Goal: Book appointment/travel/reservation

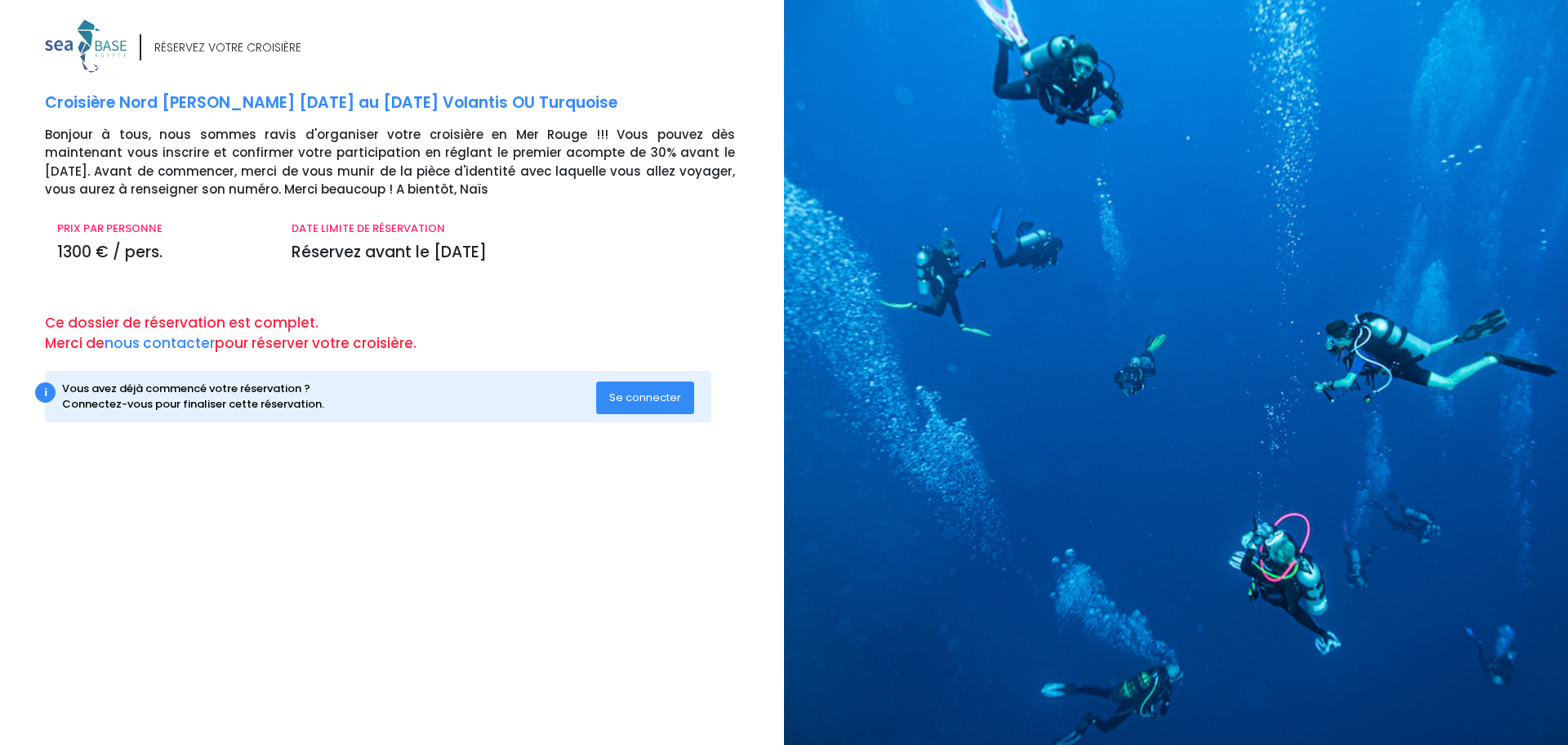
click at [601, 395] on button "Se connecter" at bounding box center [645, 398] width 98 height 33
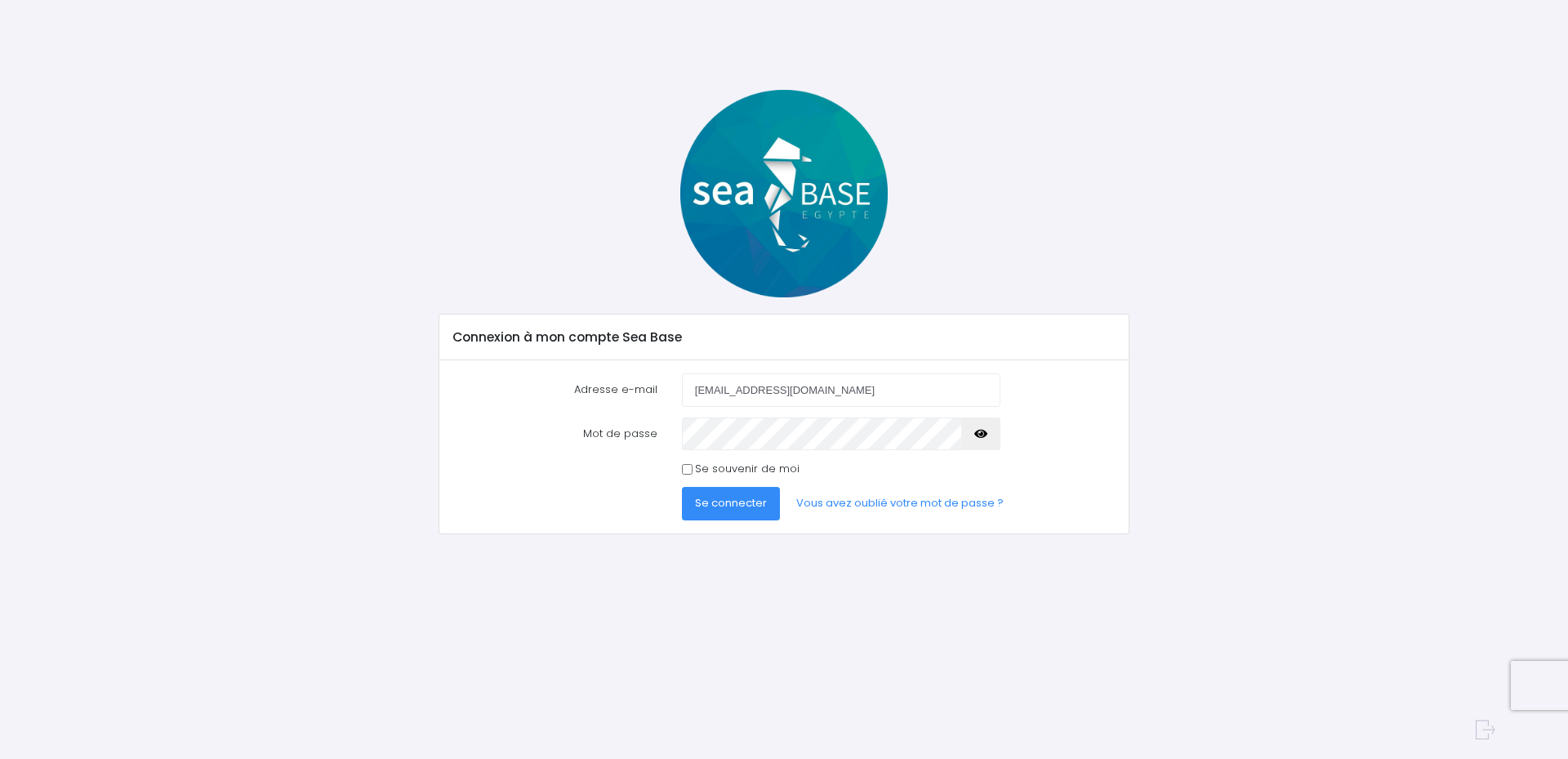
type input "ledomdom@gmail.com"
click at [686, 468] on input "Se souvenir de moi" at bounding box center [687, 468] width 10 height 10
checkbox input "true"
click at [702, 502] on span "Se connecter" at bounding box center [731, 502] width 71 height 15
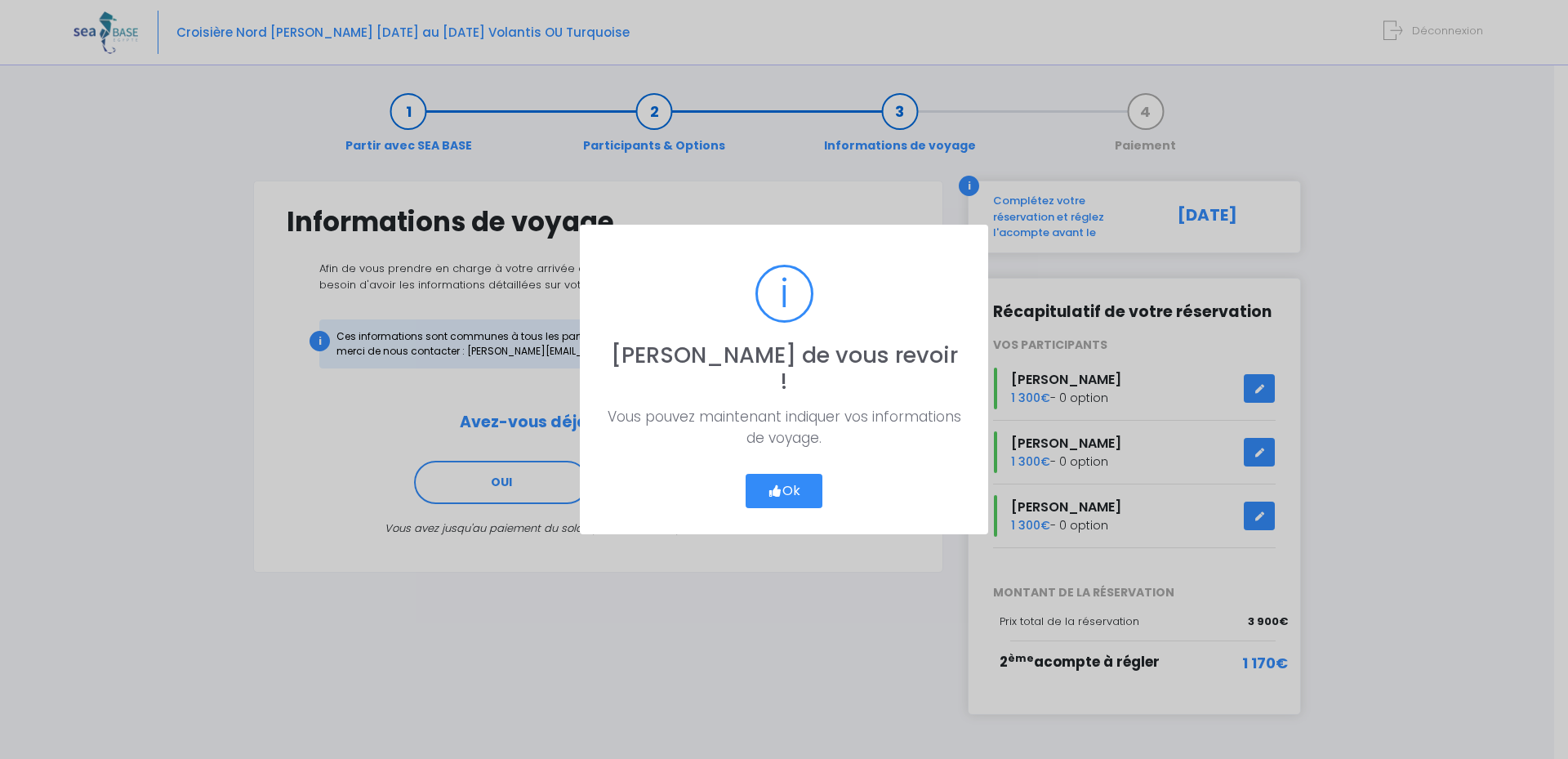
click at [790, 480] on button "Ok" at bounding box center [784, 491] width 77 height 34
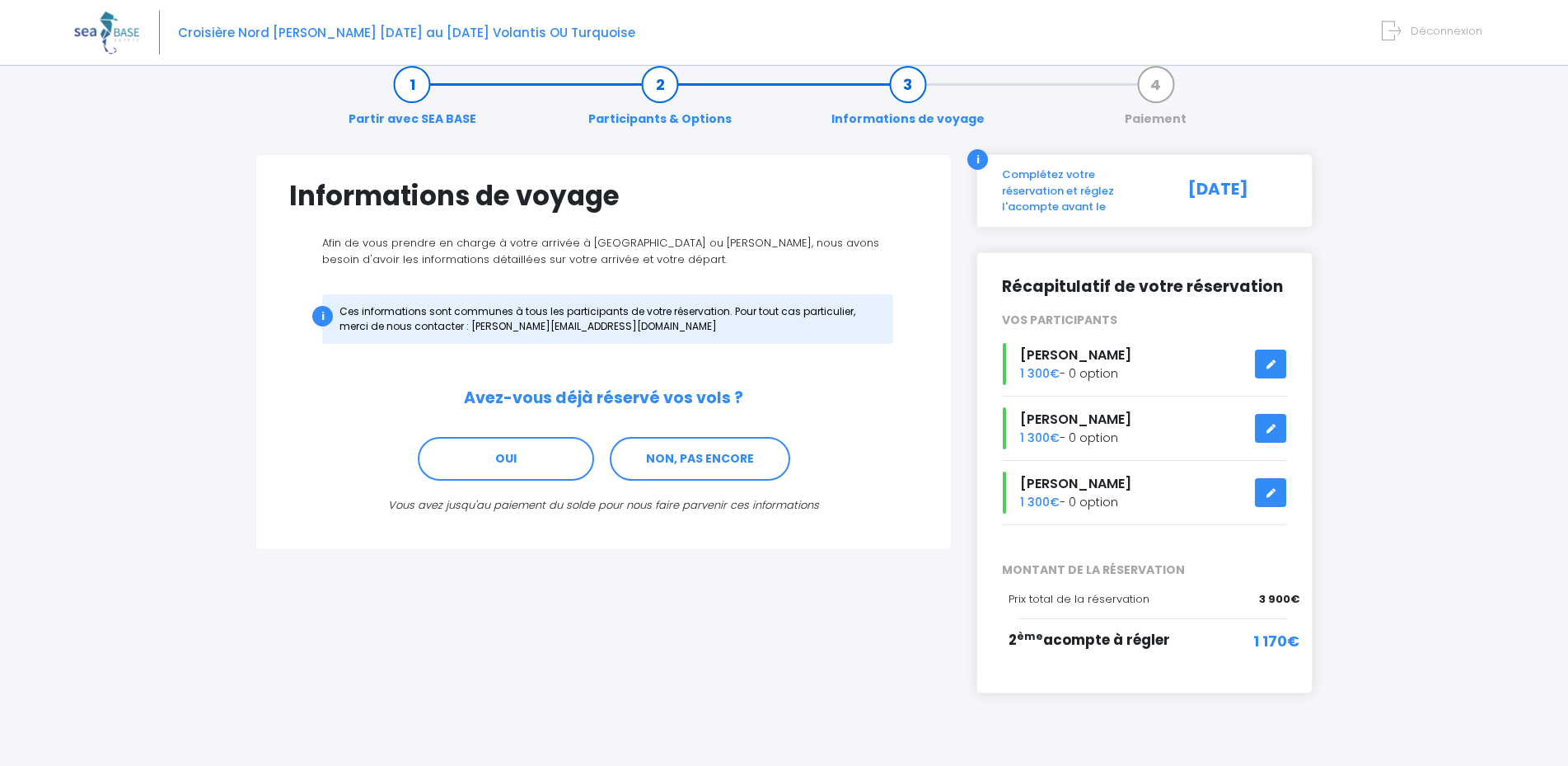
scroll to position [41, 0]
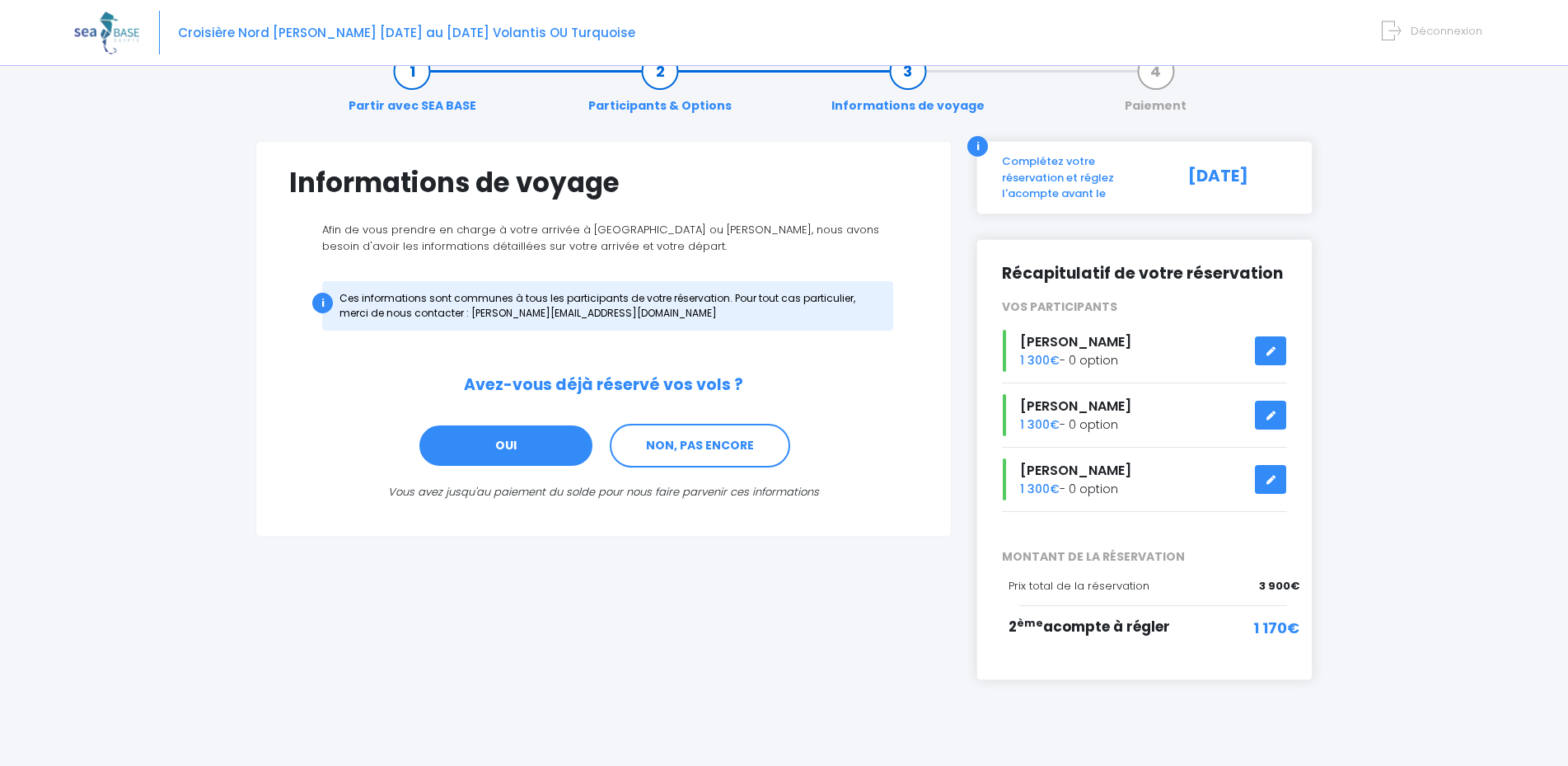
click at [525, 438] on link "OUI" at bounding box center [506, 445] width 177 height 45
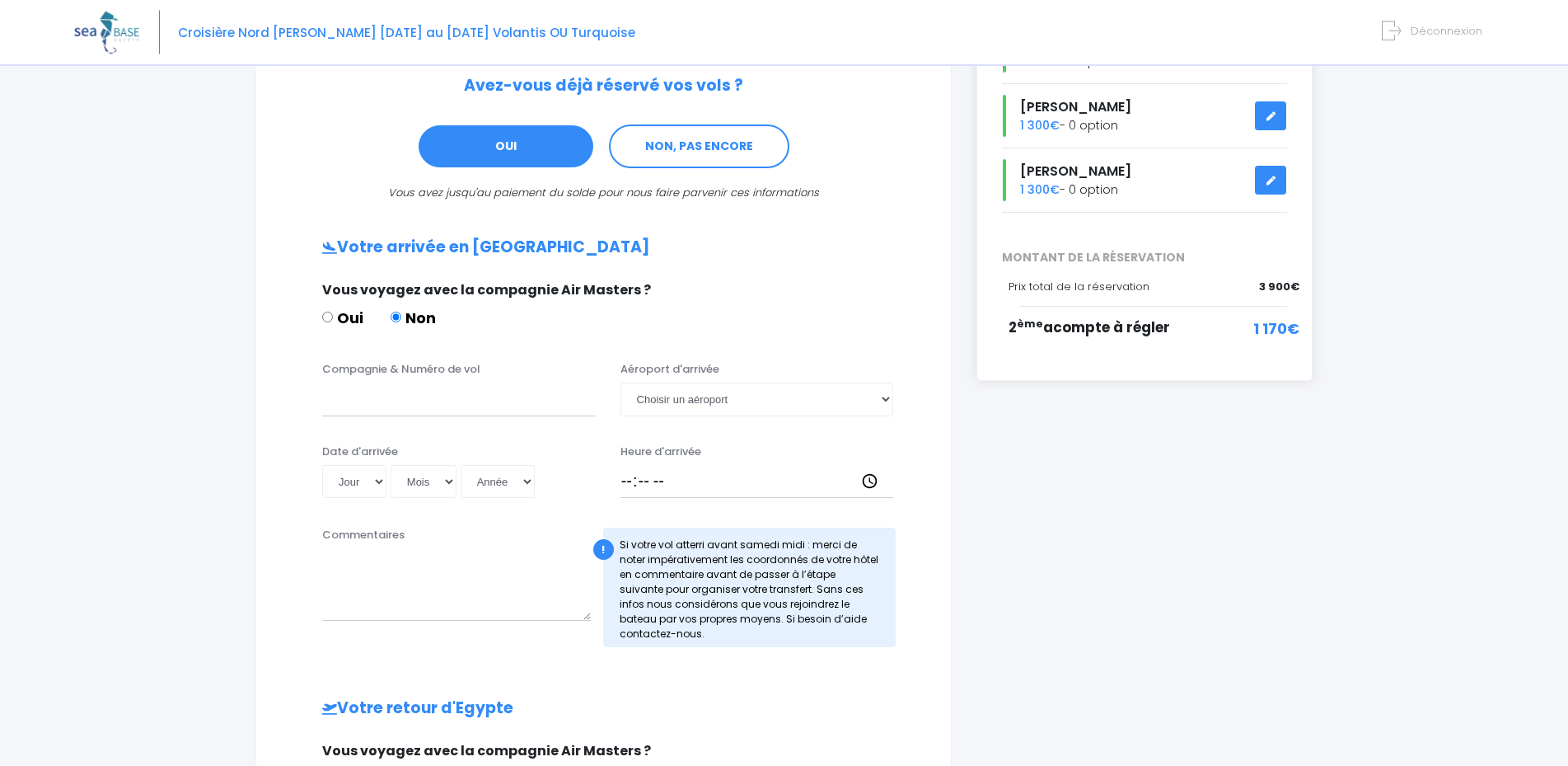
scroll to position [159, 0]
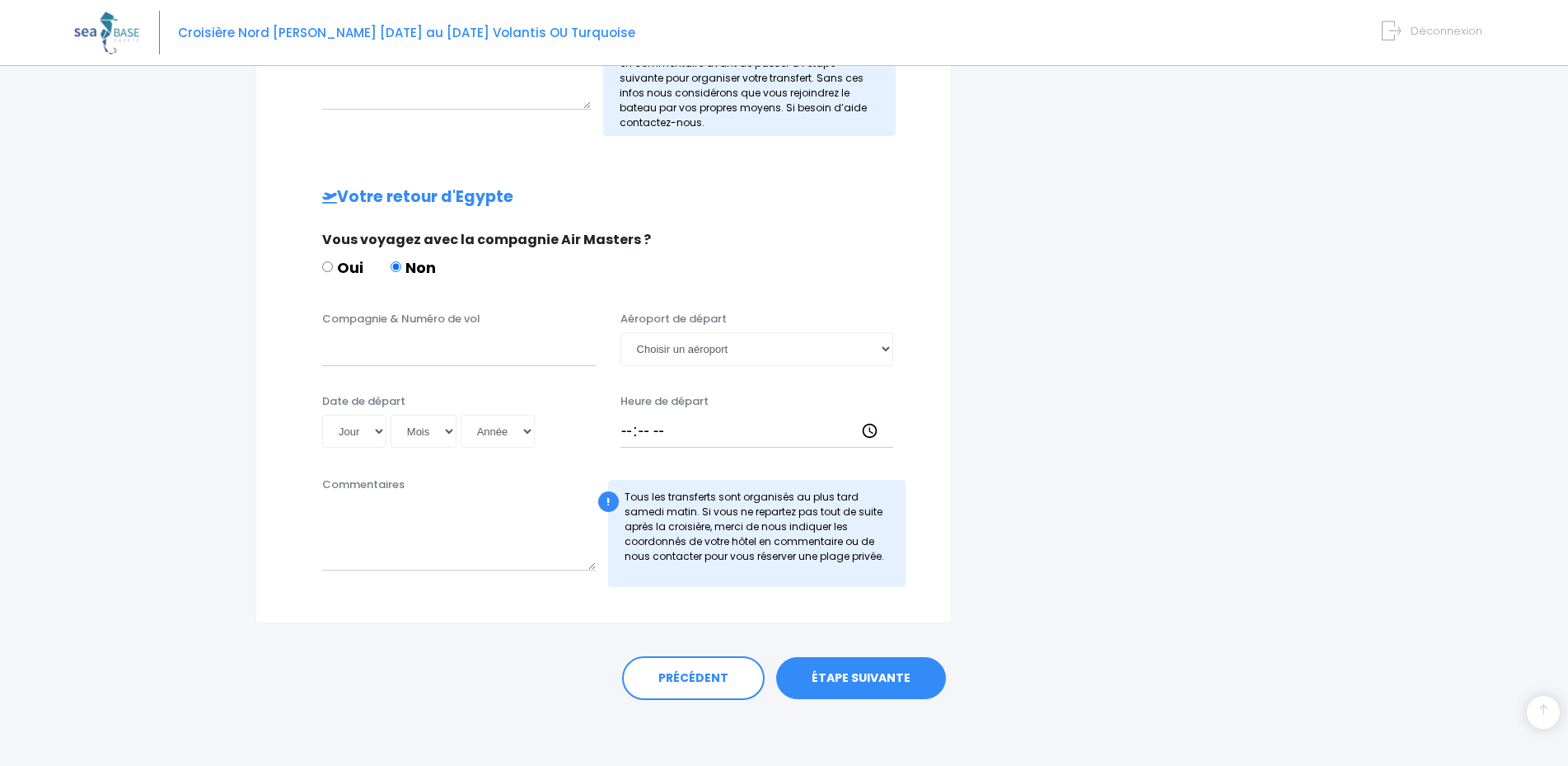
click at [873, 668] on link "ÉTAPE SUIVANTE" at bounding box center [861, 678] width 170 height 43
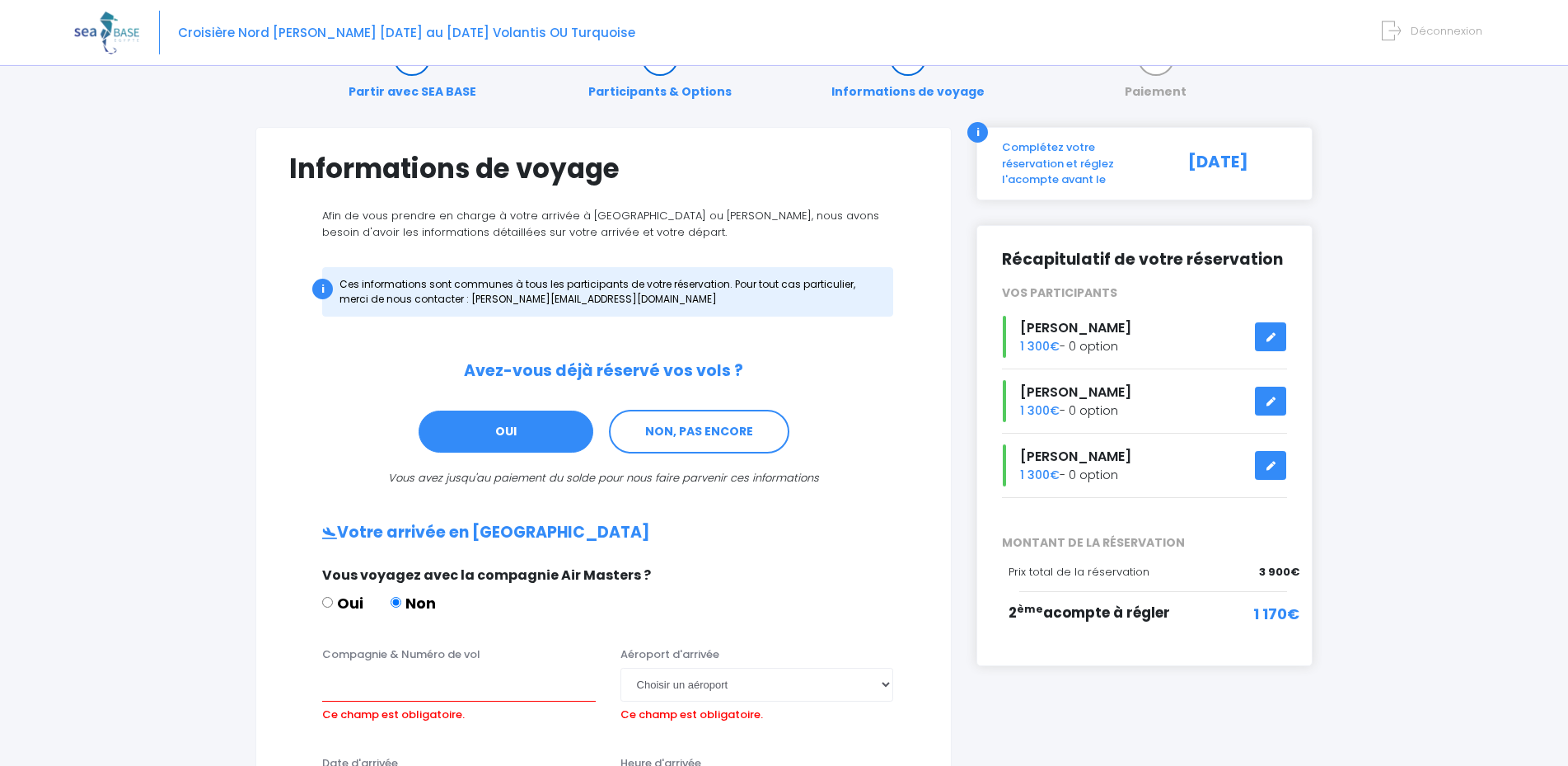
scroll to position [0, 0]
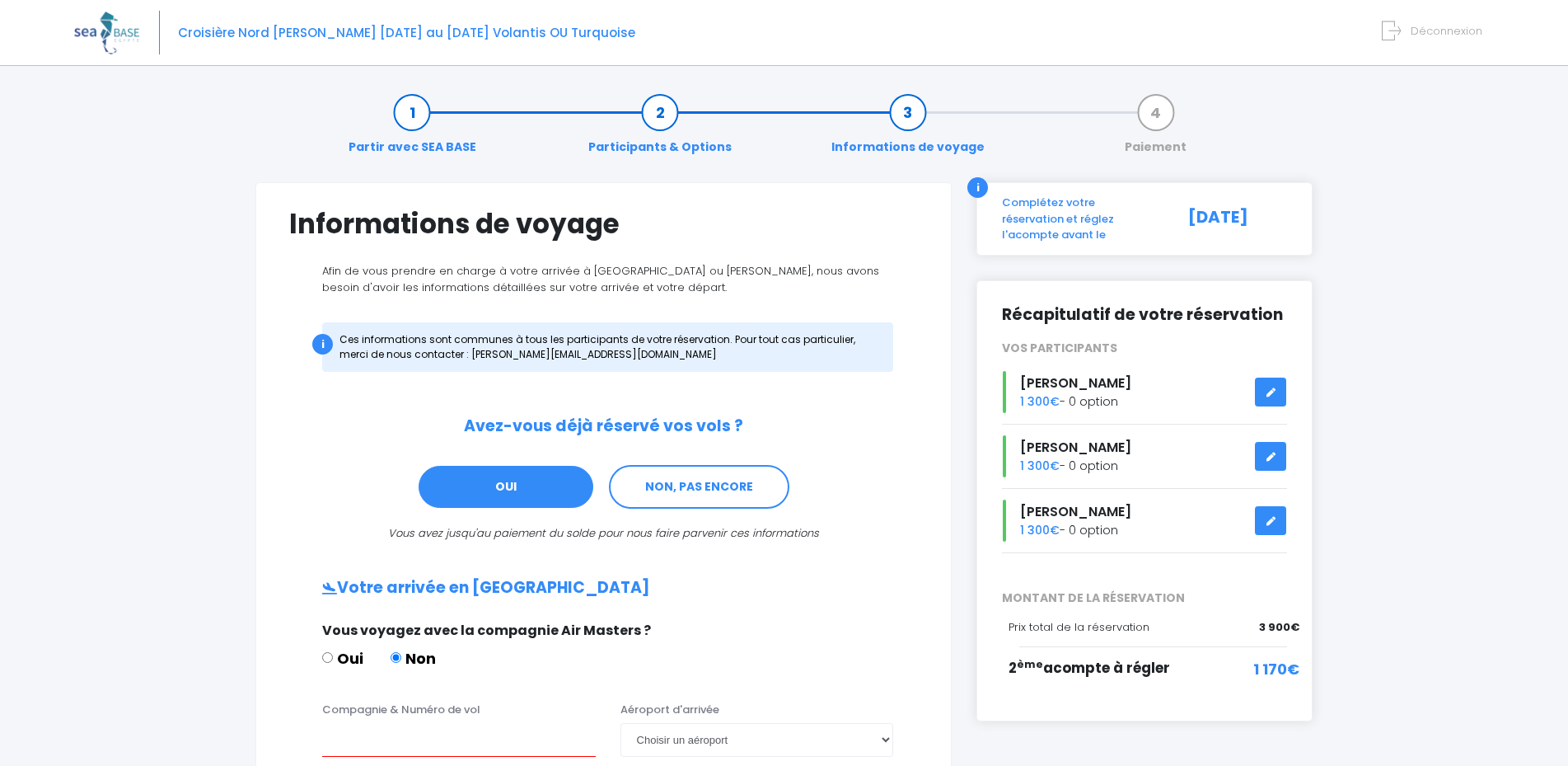
click at [1102, 658] on div "2 ème acompte à régler" at bounding box center [1106, 677] width 194 height 38
click at [720, 493] on link "NON, PAS ENCORE" at bounding box center [700, 487] width 180 height 45
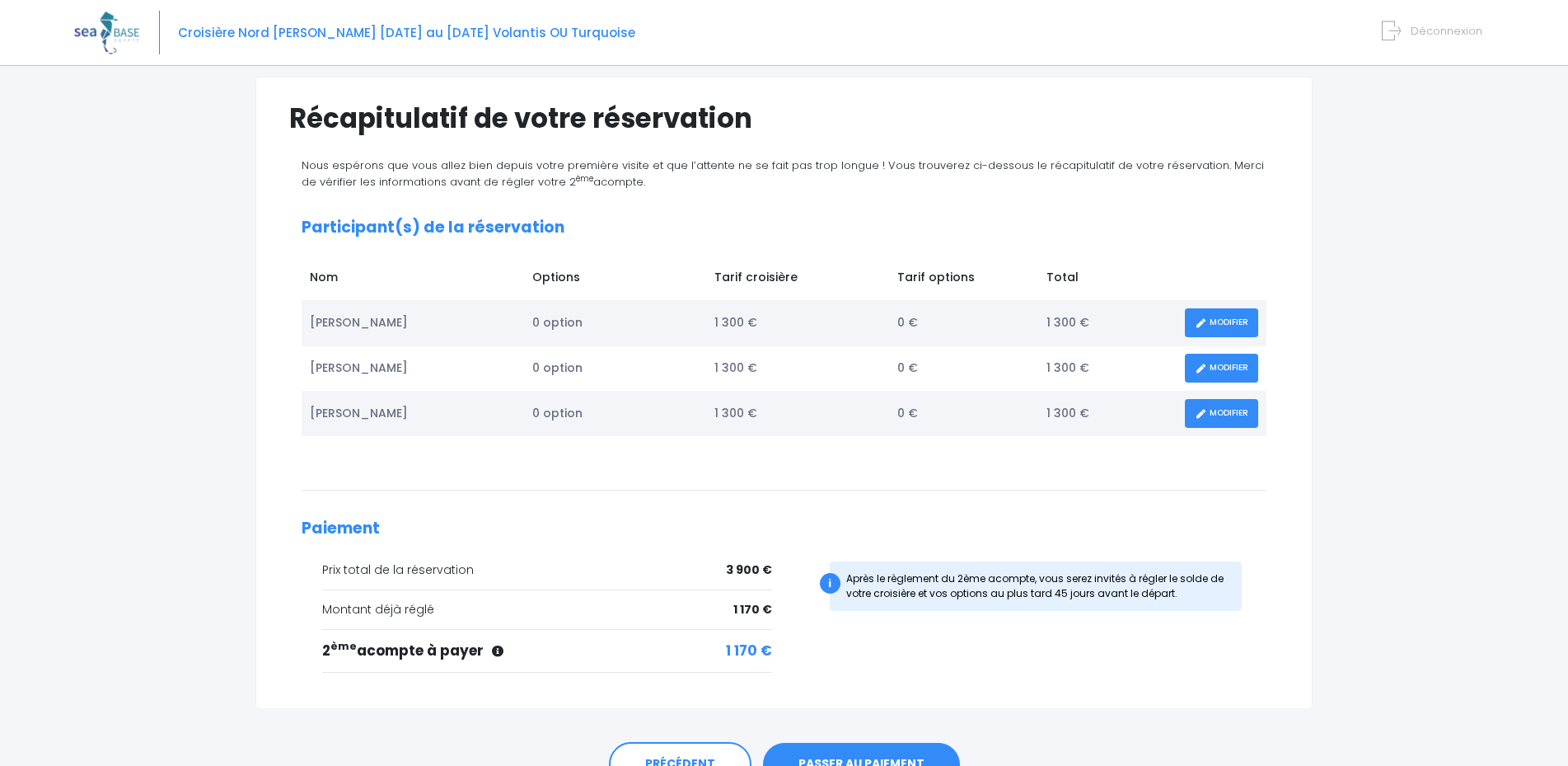
scroll to position [193, 0]
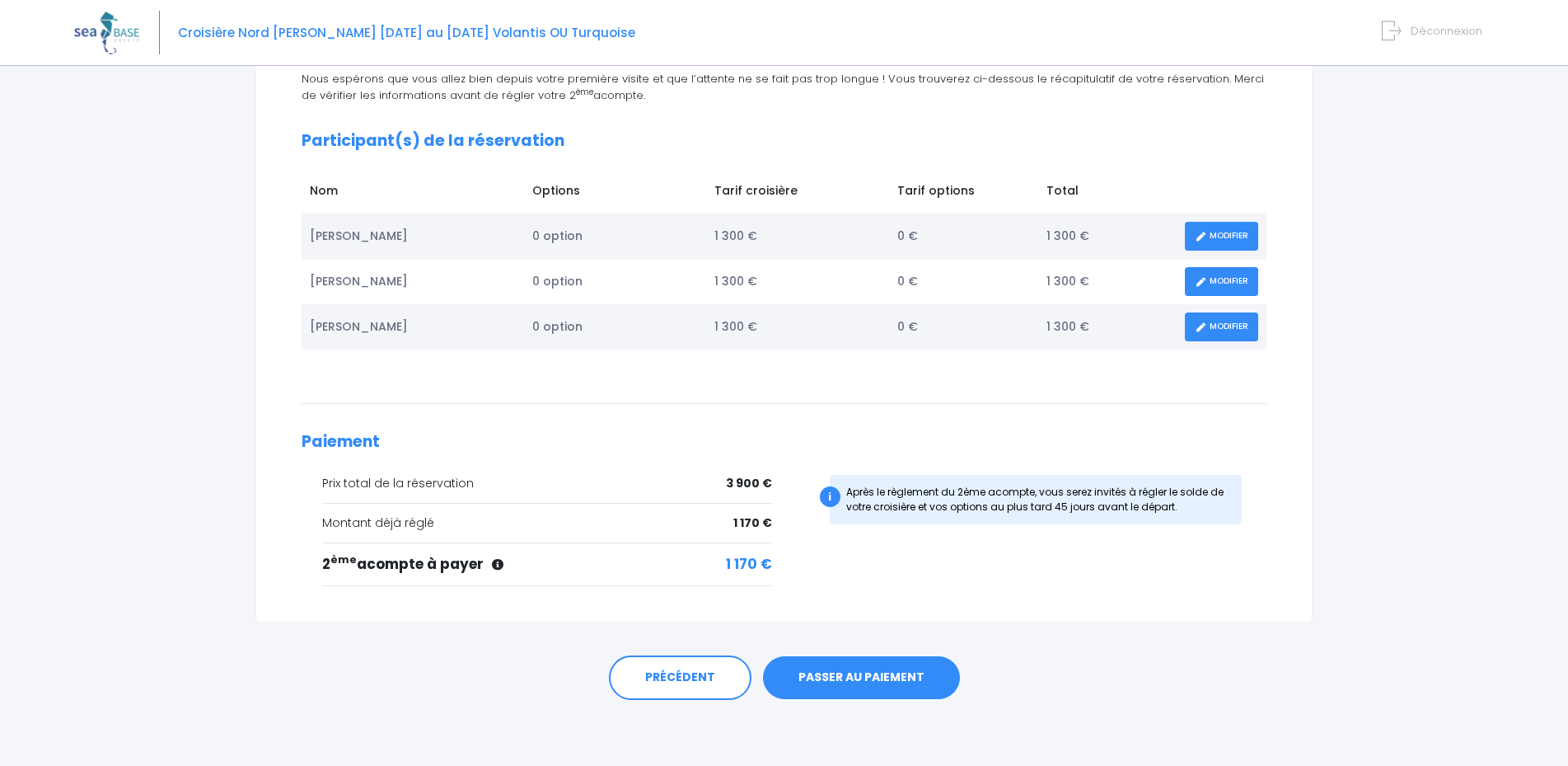
click at [867, 676] on link "PASSER AU PAIEMENT" at bounding box center [862, 677] width 197 height 43
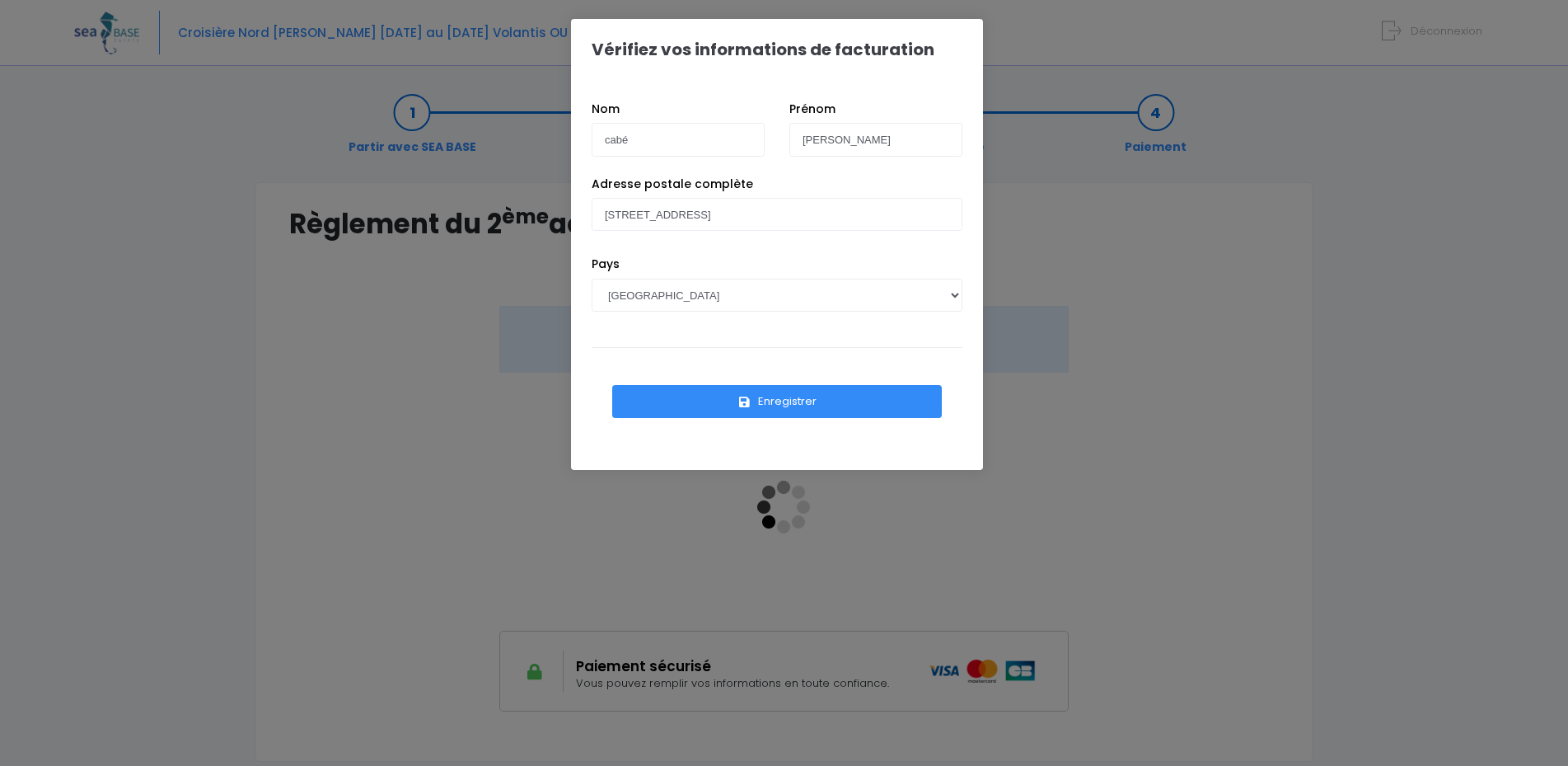
click at [790, 399] on button "Enregistrer" at bounding box center [776, 402] width 329 height 33
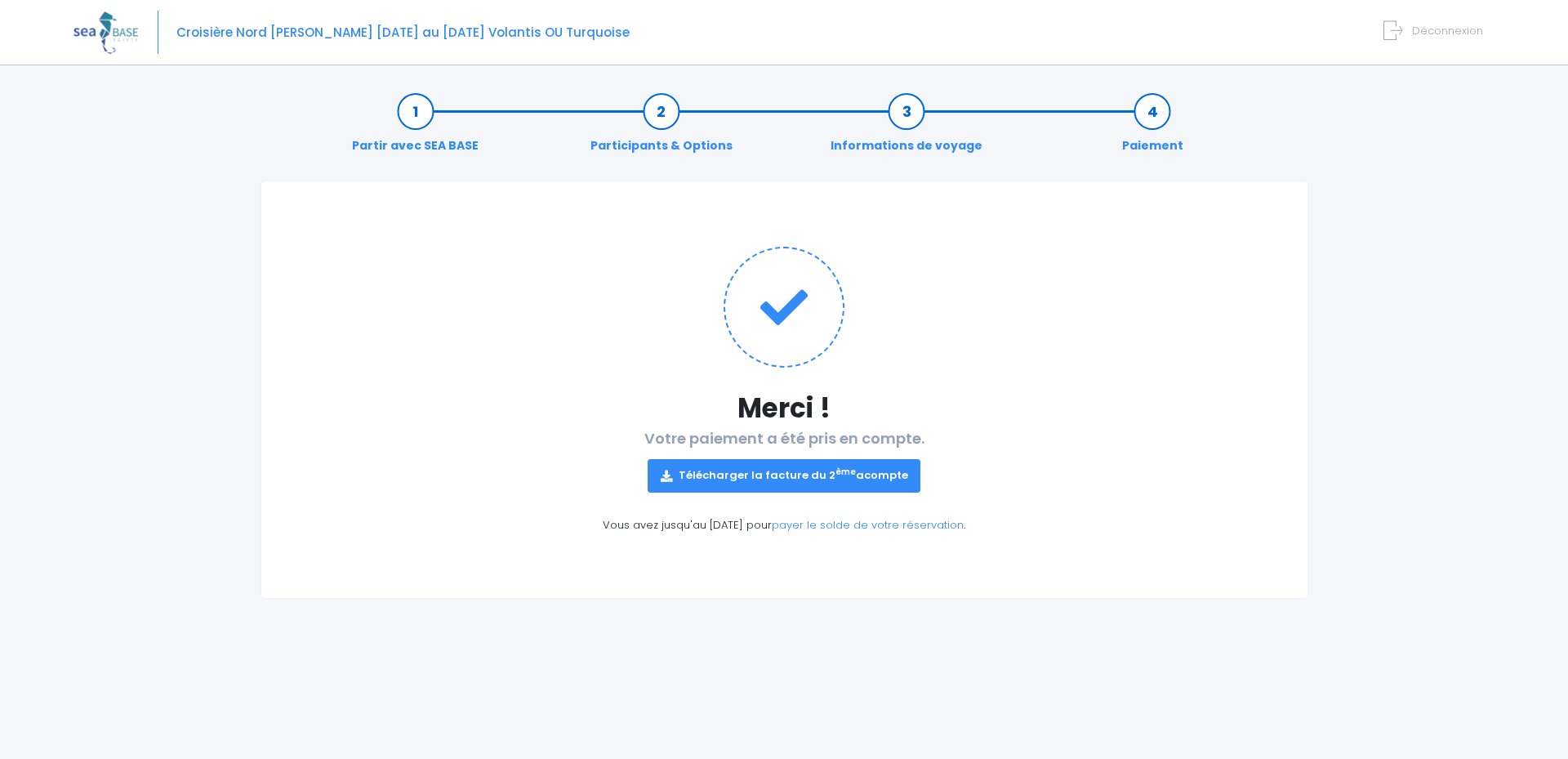
click at [809, 464] on link "Télécharger la facture du 2 ème acompte" at bounding box center [784, 475] width 274 height 33
